Goal: Check status

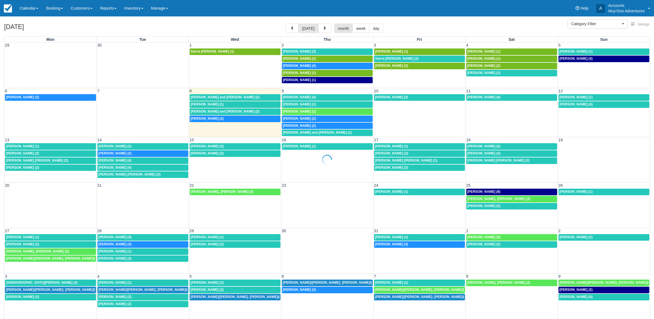
select select
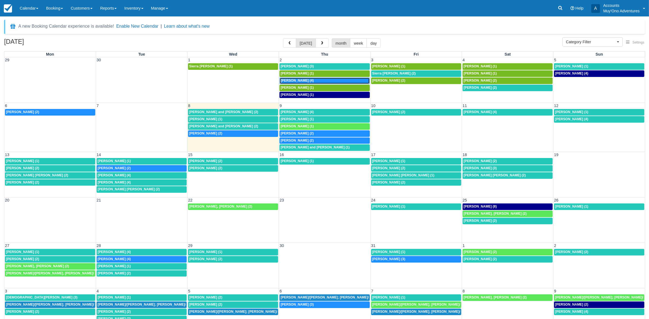
click at [322, 78] on link "[PERSON_NAME] (4)" at bounding box center [325, 80] width 90 height 7
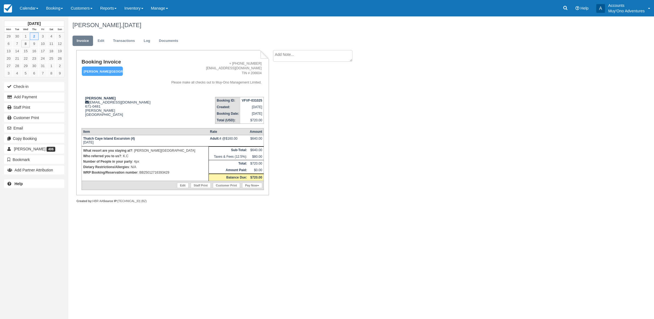
drag, startPoint x: 447, startPoint y: 39, endPoint x: 389, endPoint y: 223, distance: 192.4
click at [389, 223] on div "[DATE] Mon Tue Wed Thu Fri Sat Sun 29 30 1 2 3 4 5 6 7 8 9 10 11 12 13 14 15 16…" at bounding box center [327, 167] width 654 height 303
drag, startPoint x: 378, startPoint y: 153, endPoint x: 325, endPoint y: 148, distance: 53.9
click at [361, 153] on div "[PERSON_NAME], [DATE] Invoice Edit Transactions Log Documents Booking Invoice […" at bounding box center [313, 115] width 491 height 199
